Goal: Navigation & Orientation: Understand site structure

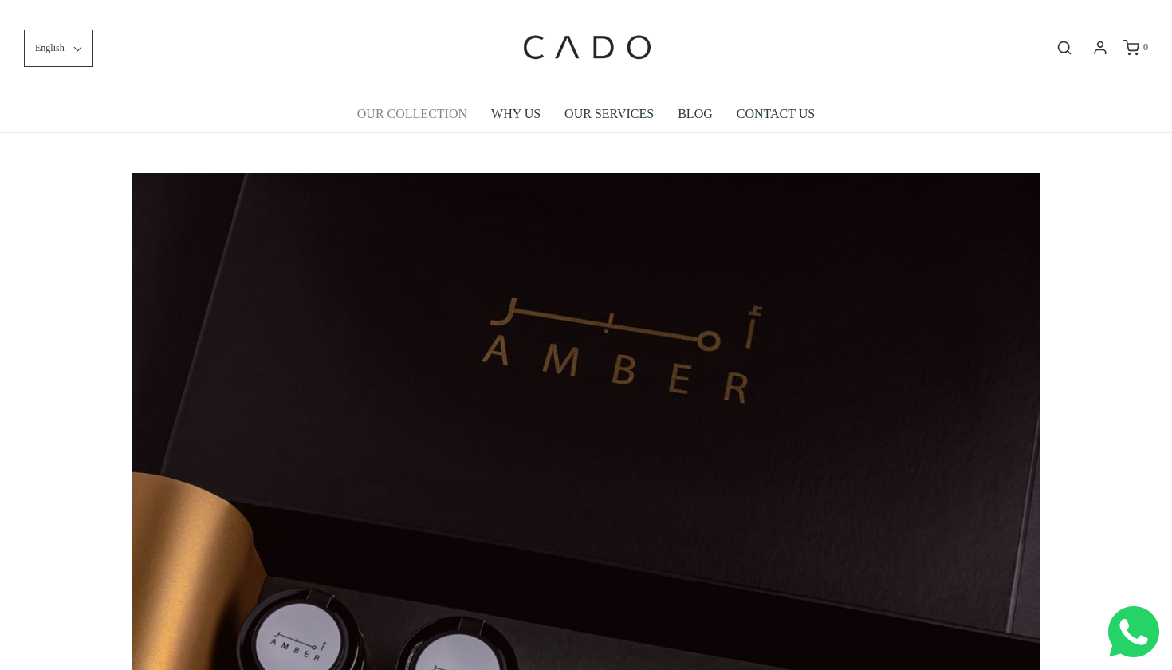
click at [412, 117] on link "OUR COLLECTION" at bounding box center [412, 114] width 110 height 37
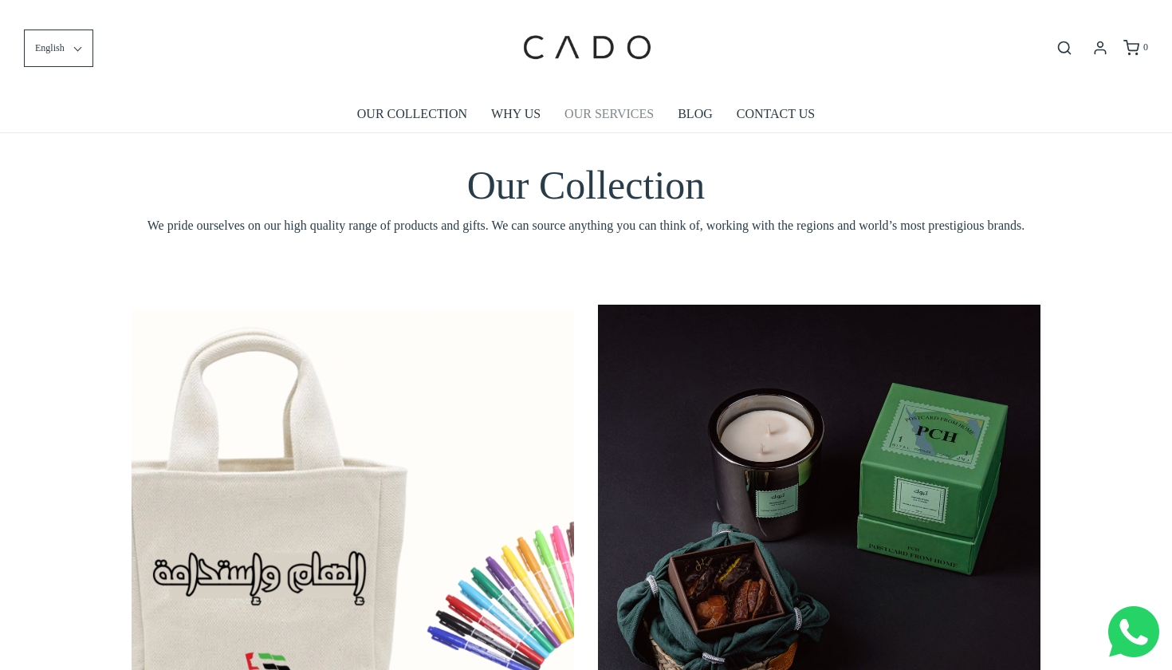
click at [595, 110] on link "OUR SERVICES" at bounding box center [608, 114] width 89 height 37
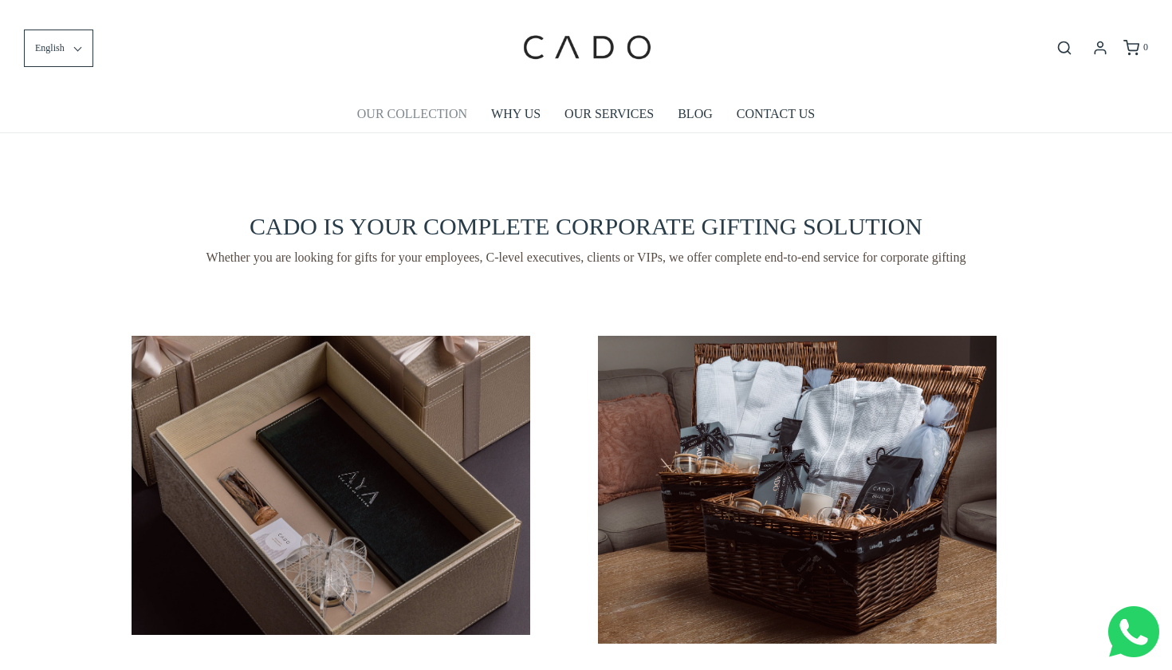
click at [393, 120] on link "OUR COLLECTION" at bounding box center [412, 114] width 110 height 37
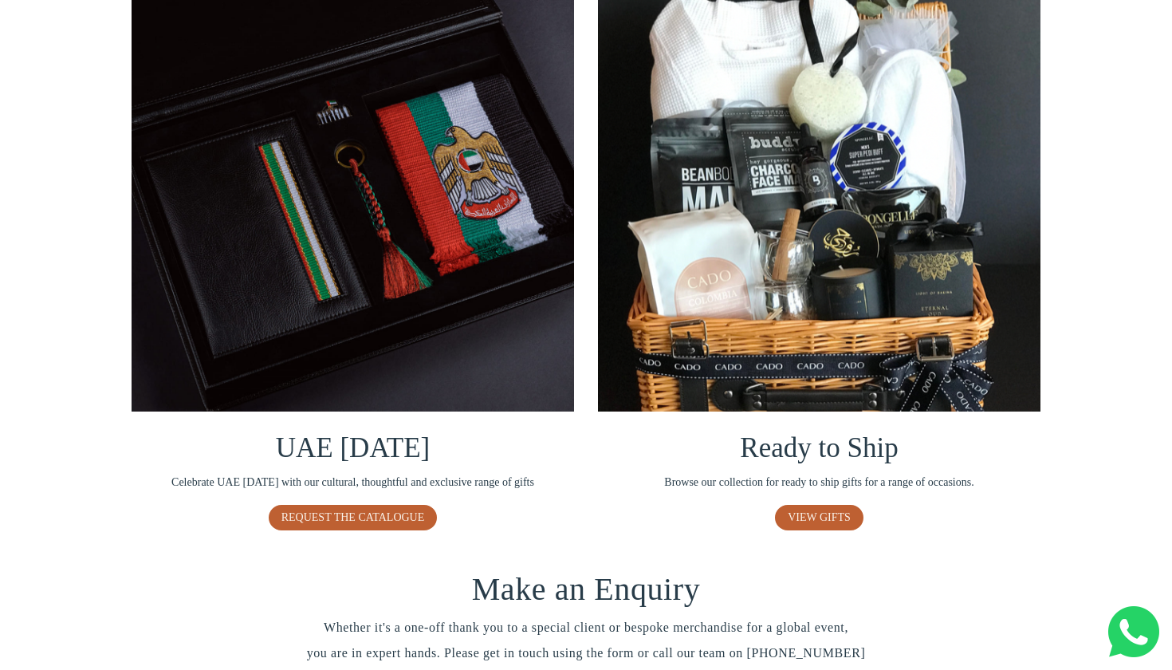
scroll to position [1027, 0]
